Goal: Information Seeking & Learning: Learn about a topic

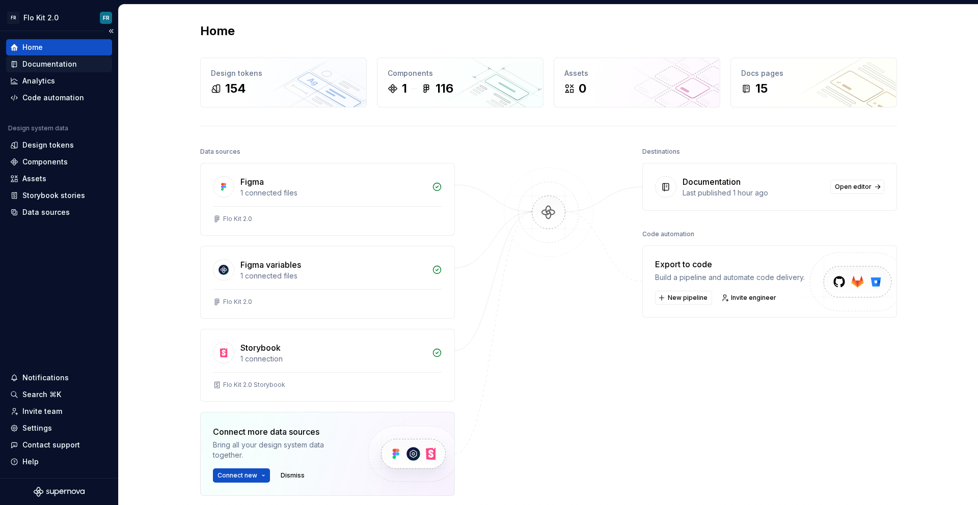
click at [56, 59] on div "Documentation" at bounding box center [49, 64] width 55 height 10
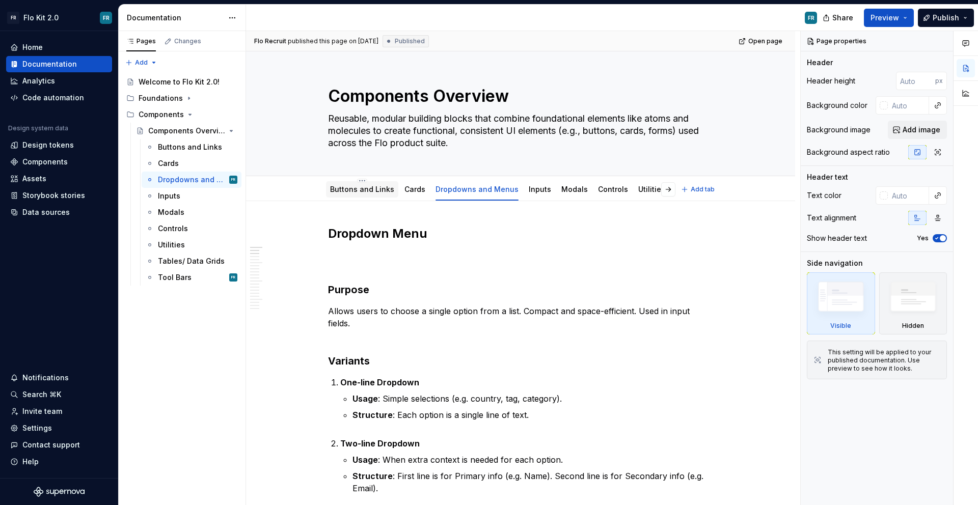
click at [369, 190] on link "Buttons and Links" at bounding box center [362, 189] width 64 height 9
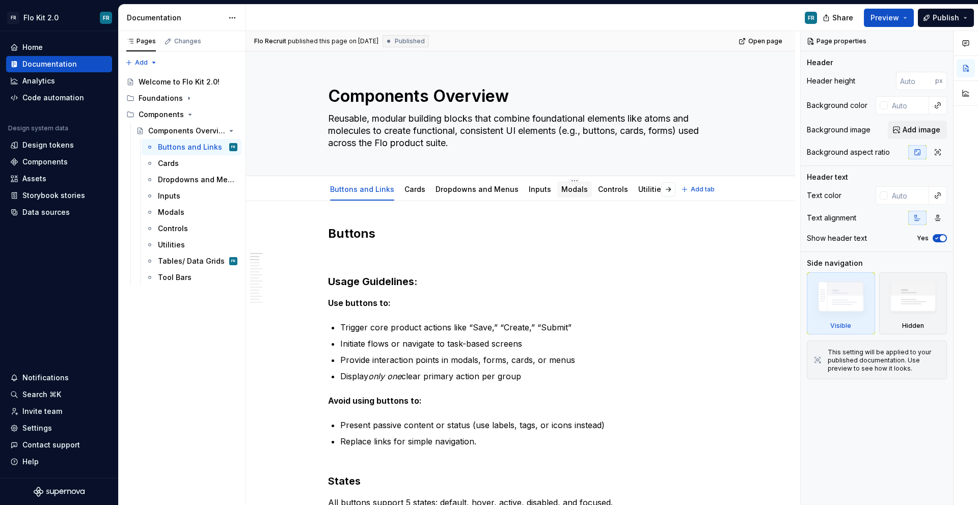
click at [574, 192] on link "Modals" at bounding box center [574, 189] width 26 height 9
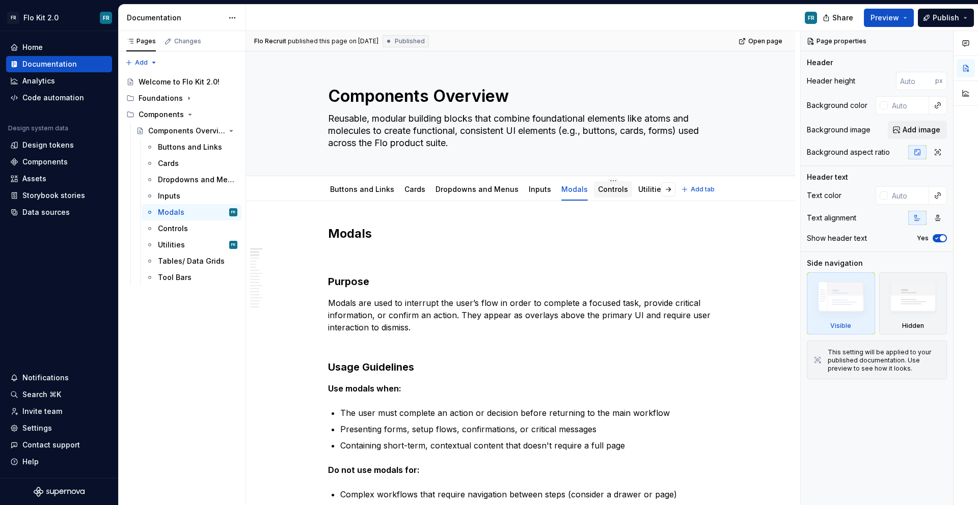
click at [603, 195] on div "Controls" at bounding box center [613, 189] width 30 height 12
click at [606, 189] on link "Controls" at bounding box center [613, 189] width 30 height 9
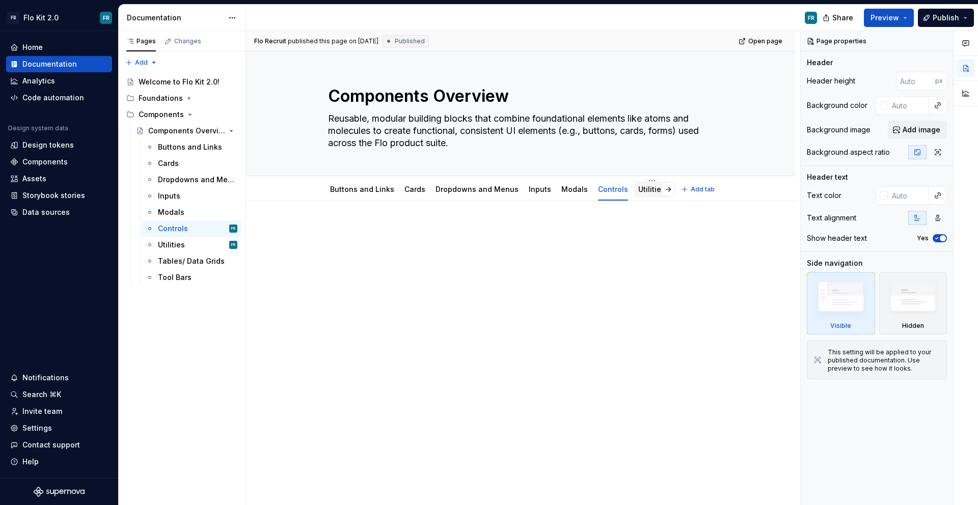
click at [638, 195] on div "Utilities" at bounding box center [651, 189] width 27 height 12
click at [639, 186] on link "Utilities" at bounding box center [651, 189] width 27 height 9
click at [671, 185] on button "button" at bounding box center [668, 189] width 14 height 14
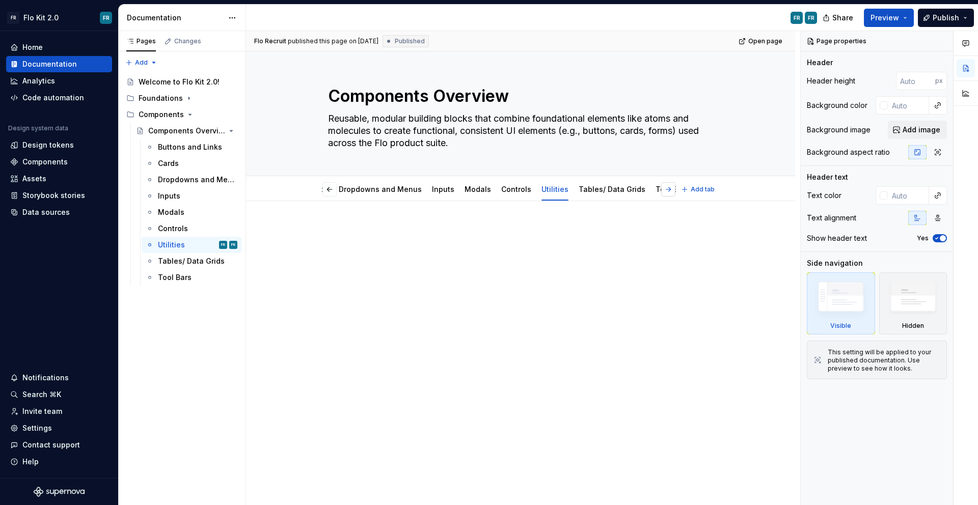
click at [671, 185] on button "button" at bounding box center [668, 189] width 14 height 14
click at [538, 198] on div "Controls" at bounding box center [556, 189] width 38 height 18
click at [538, 197] on div "Controls" at bounding box center [556, 189] width 38 height 16
click at [546, 192] on link "Controls" at bounding box center [556, 189] width 30 height 9
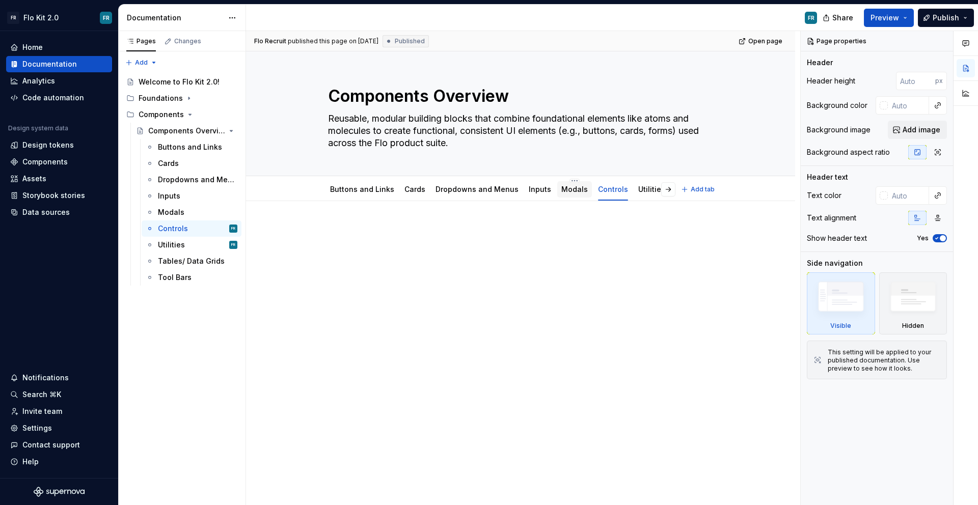
click at [561, 193] on link "Modals" at bounding box center [574, 189] width 26 height 9
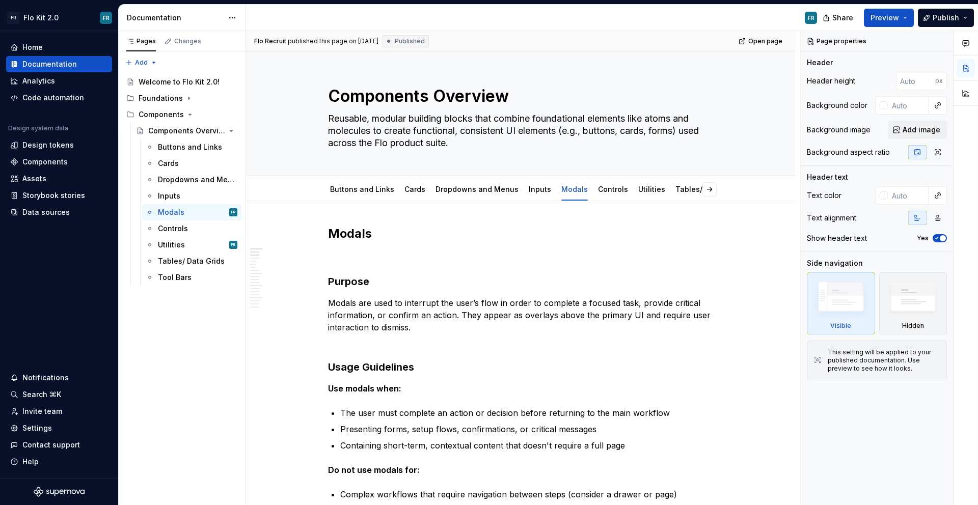
type textarea "*"
